Goal: Task Accomplishment & Management: Manage account settings

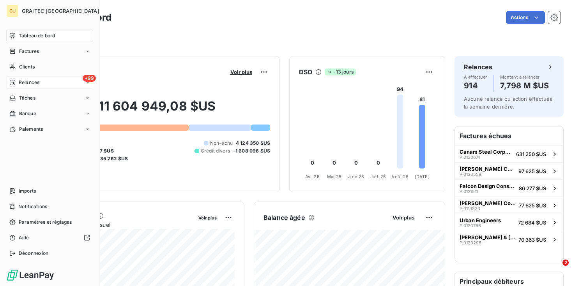
click at [14, 81] on icon at bounding box center [12, 82] width 6 height 6
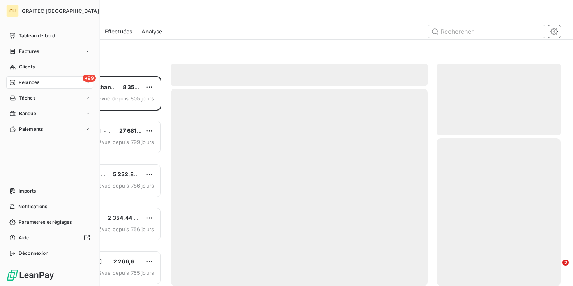
scroll to position [210, 123]
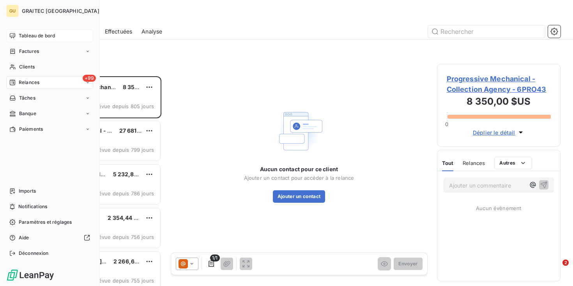
click at [31, 35] on span "Tableau de bord" at bounding box center [37, 35] width 36 height 7
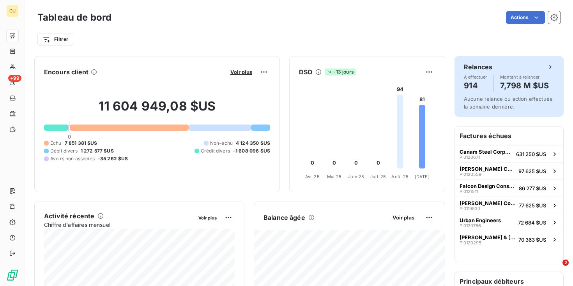
click at [500, 102] on span "Aucune relance ou action effectuée la semaine dernière." at bounding box center [507, 102] width 89 height 14
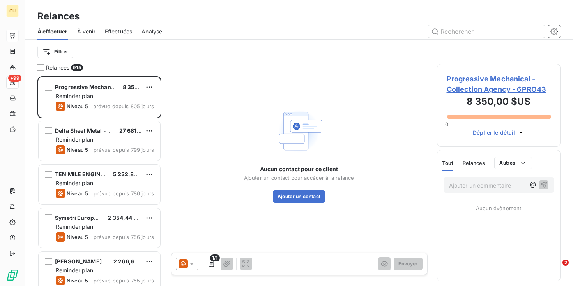
scroll to position [210, 123]
click at [120, 31] on span "Effectuées" at bounding box center [119, 32] width 28 height 8
